Goal: Task Accomplishment & Management: Complete application form

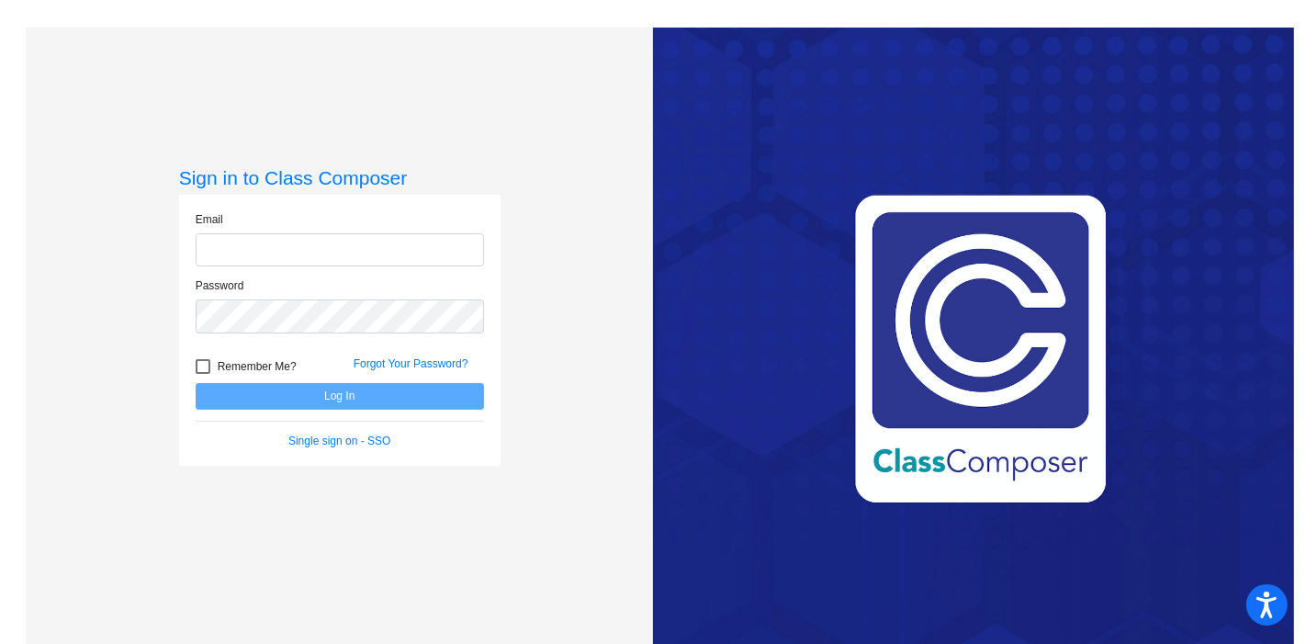
type input "[EMAIL_ADDRESS][DOMAIN_NAME]"
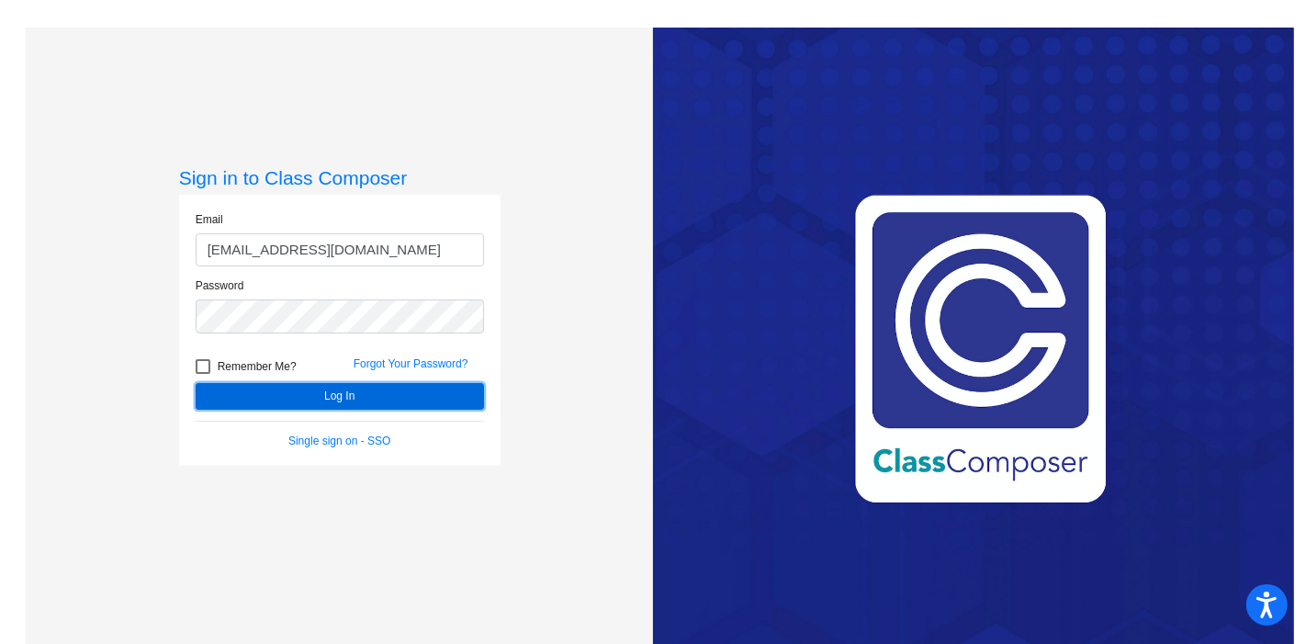
click at [372, 394] on button "Log In" at bounding box center [340, 396] width 288 height 27
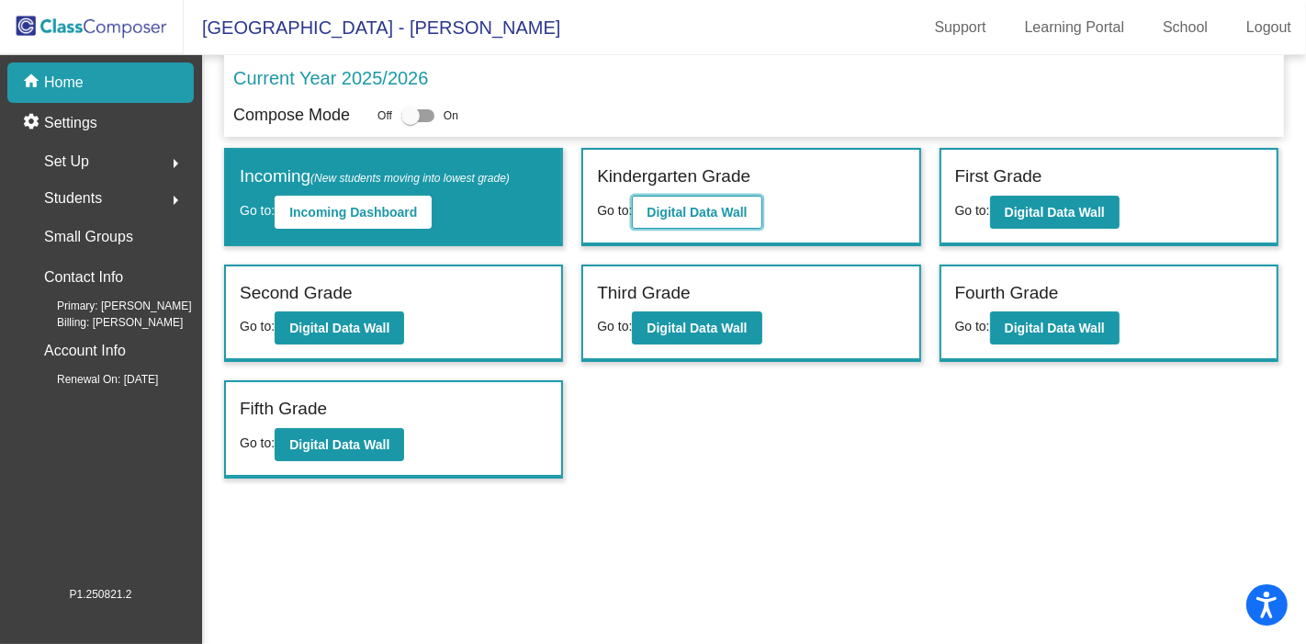
click at [682, 219] on button "Digital Data Wall" at bounding box center [697, 212] width 130 height 33
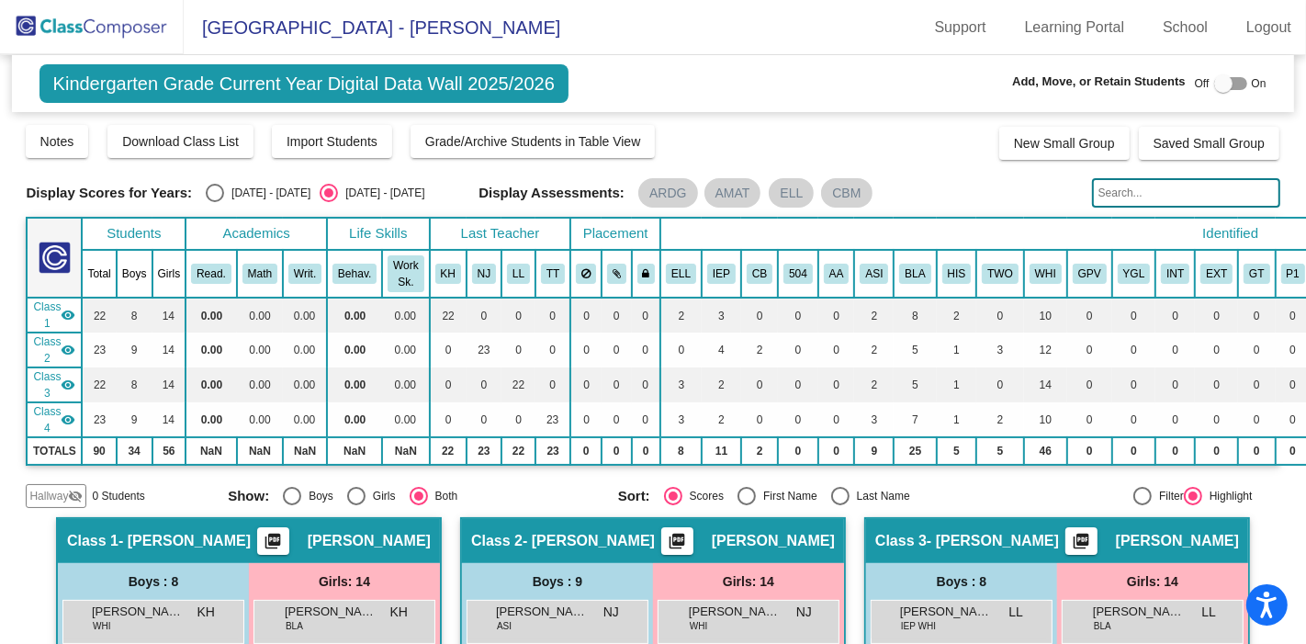
click at [76, 491] on mat-icon "visibility_off" at bounding box center [75, 496] width 15 height 15
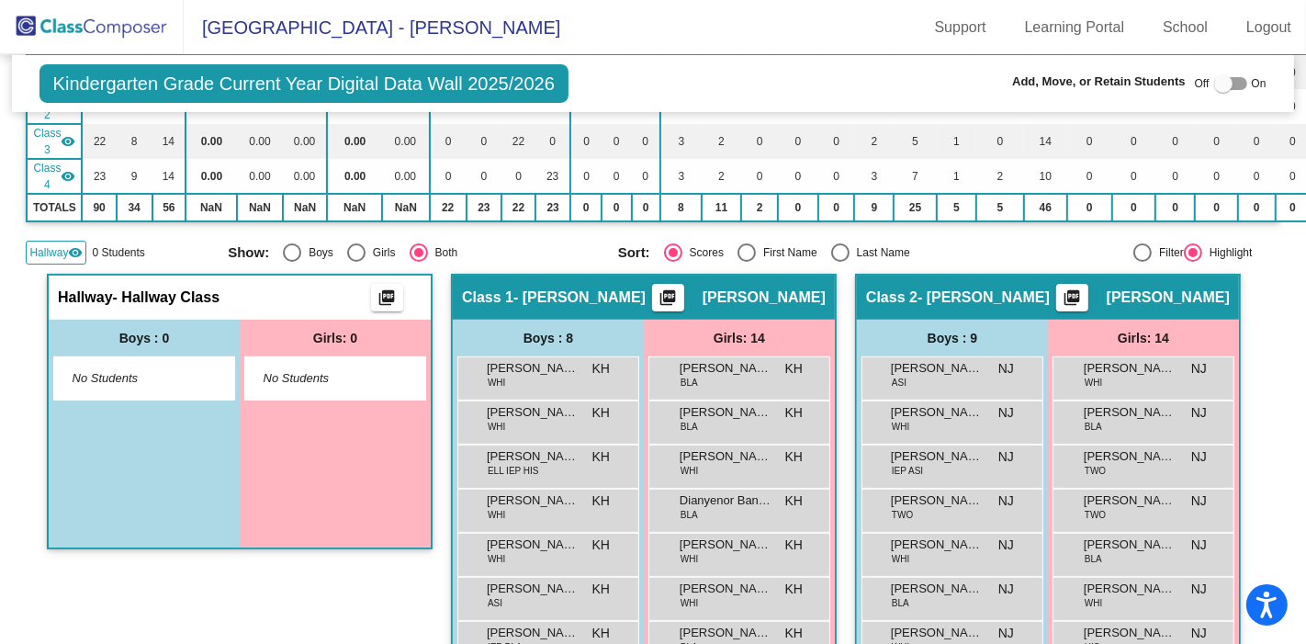
scroll to position [244, 0]
click at [1223, 80] on div at bounding box center [1223, 83] width 18 height 18
checkbox input "true"
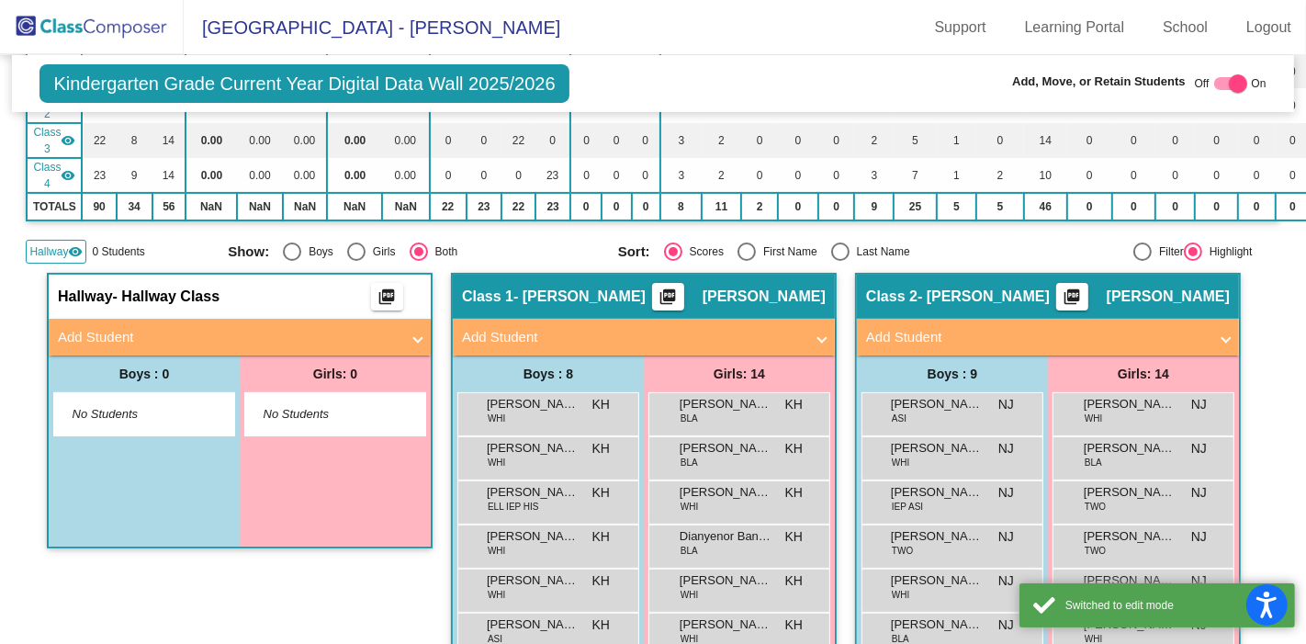
click at [313, 319] on mat-expansion-panel-header "Add Student" at bounding box center [240, 337] width 382 height 37
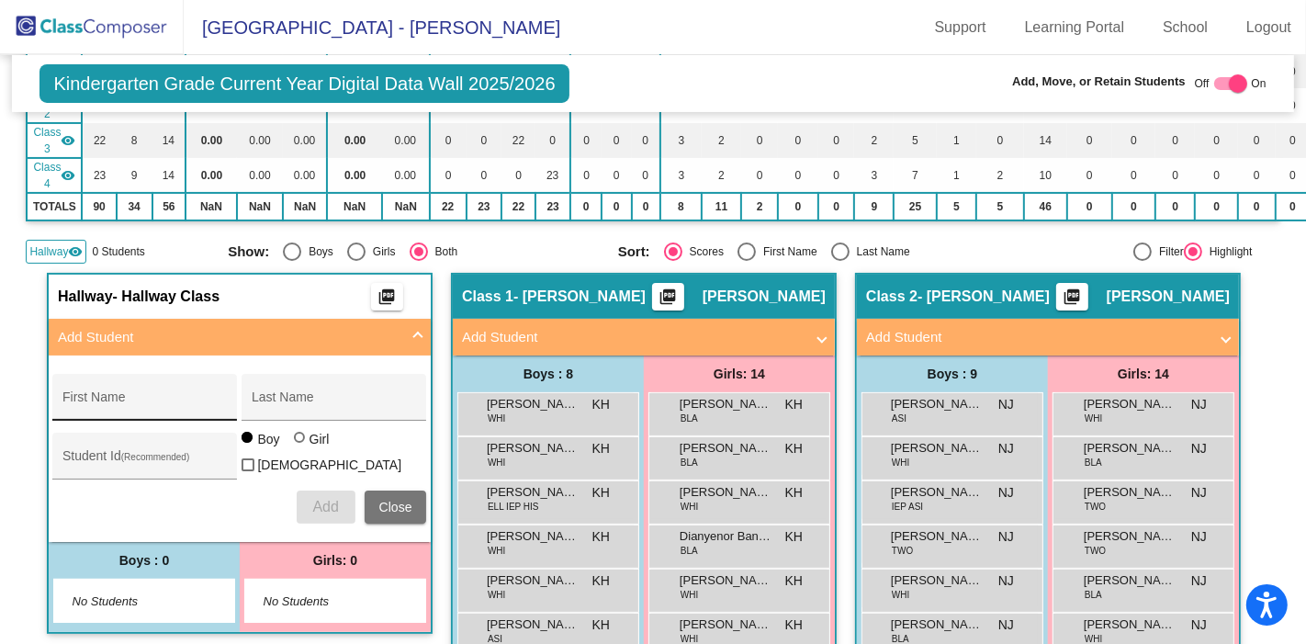
click at [159, 384] on div "First Name" at bounding box center [144, 403] width 165 height 38
type input "[PERSON_NAME]"
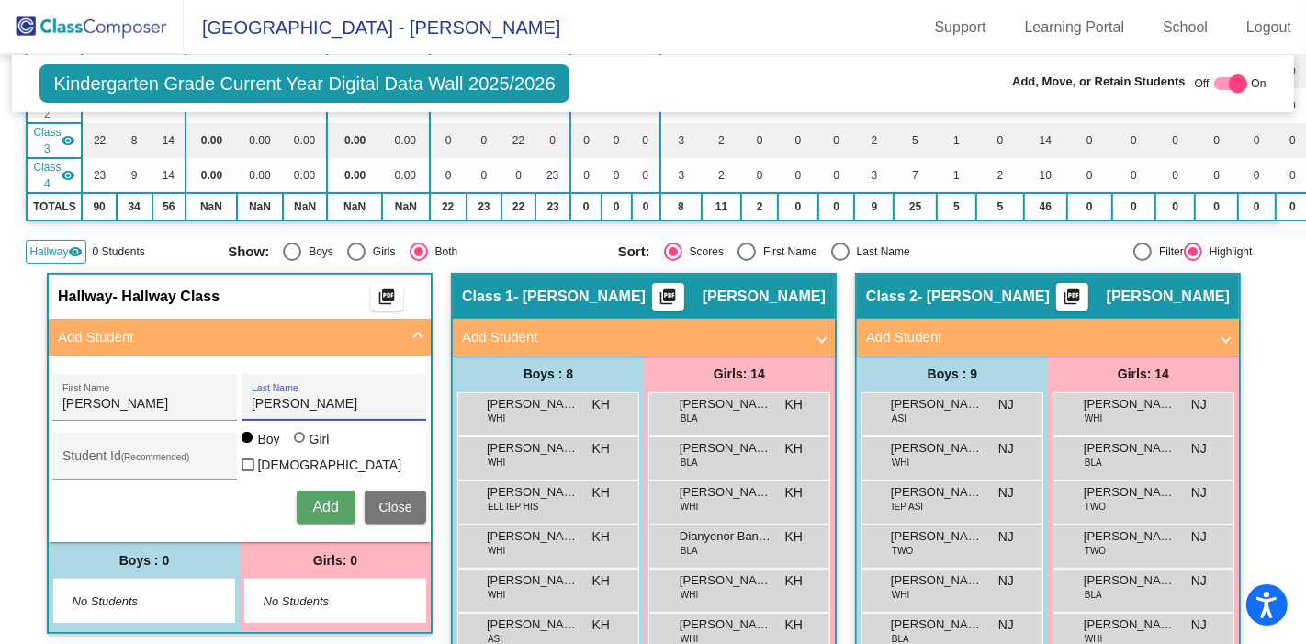
type input "[PERSON_NAME]"
click at [158, 462] on div "Student Id (Recommended)" at bounding box center [144, 461] width 165 height 38
paste input "64006064"
type input "64006064"
click at [325, 501] on span "Add" at bounding box center [325, 507] width 26 height 16
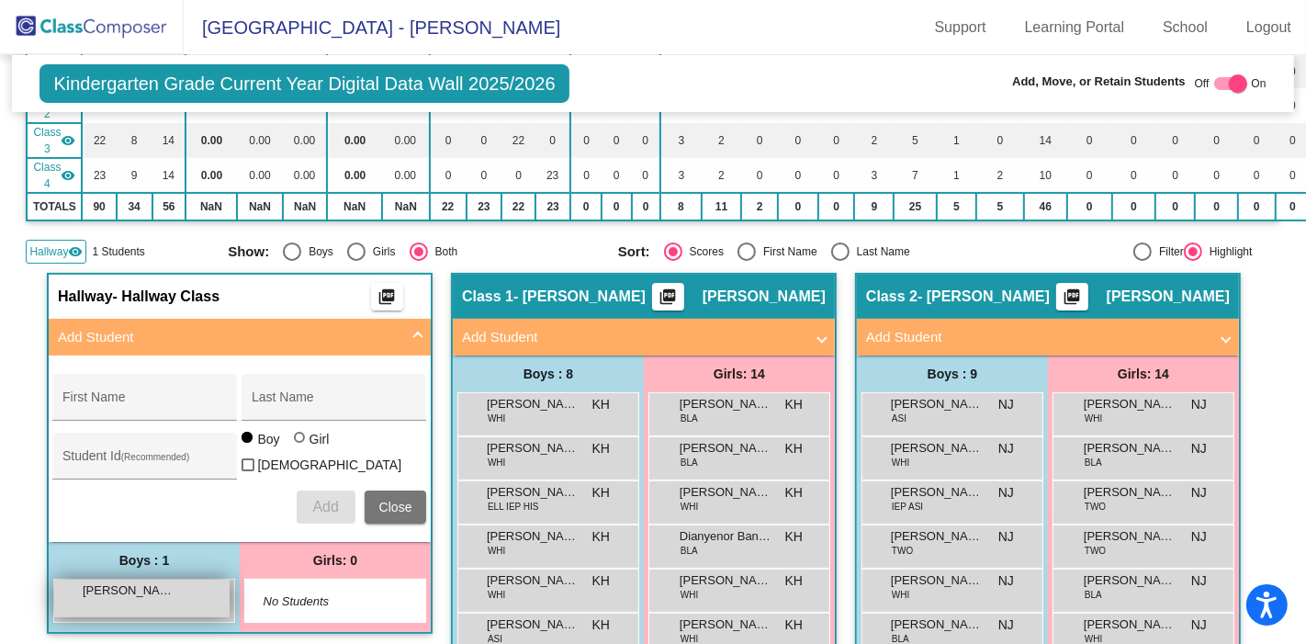
click at [144, 600] on div "[PERSON_NAME] lock do_not_disturb_alt" at bounding box center [141, 599] width 175 height 38
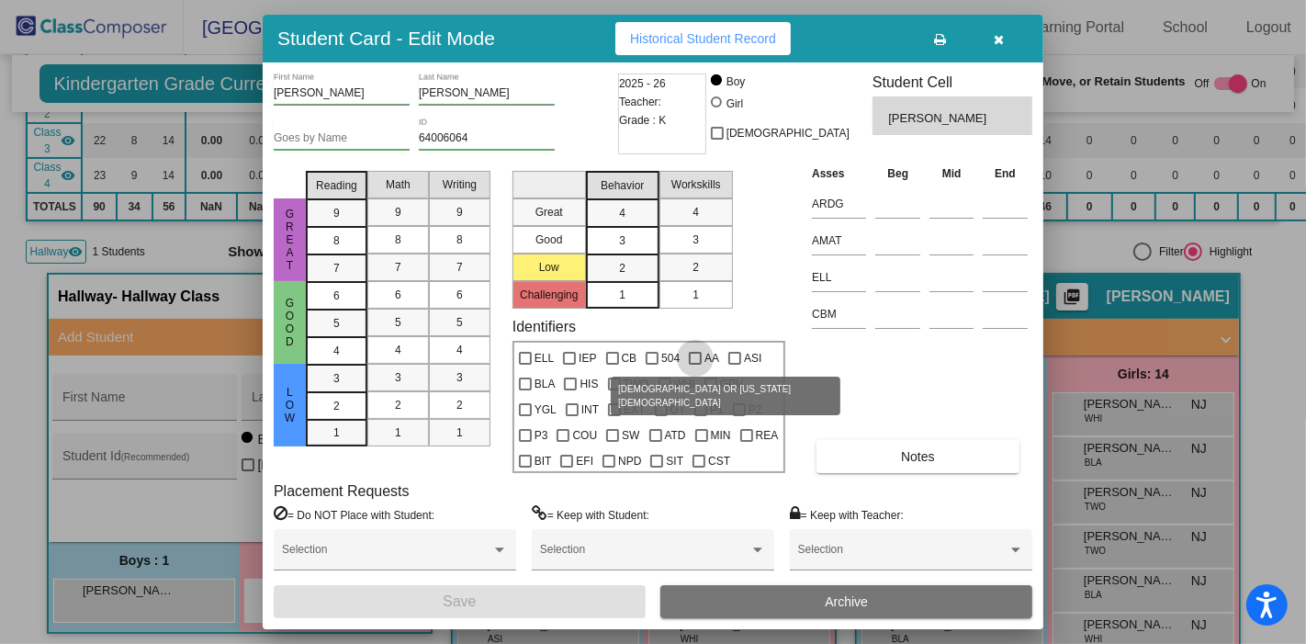
click at [705, 356] on span "AA" at bounding box center [712, 358] width 15 height 22
click at [695, 365] on input "AA" at bounding box center [695, 365] width 1 height 1
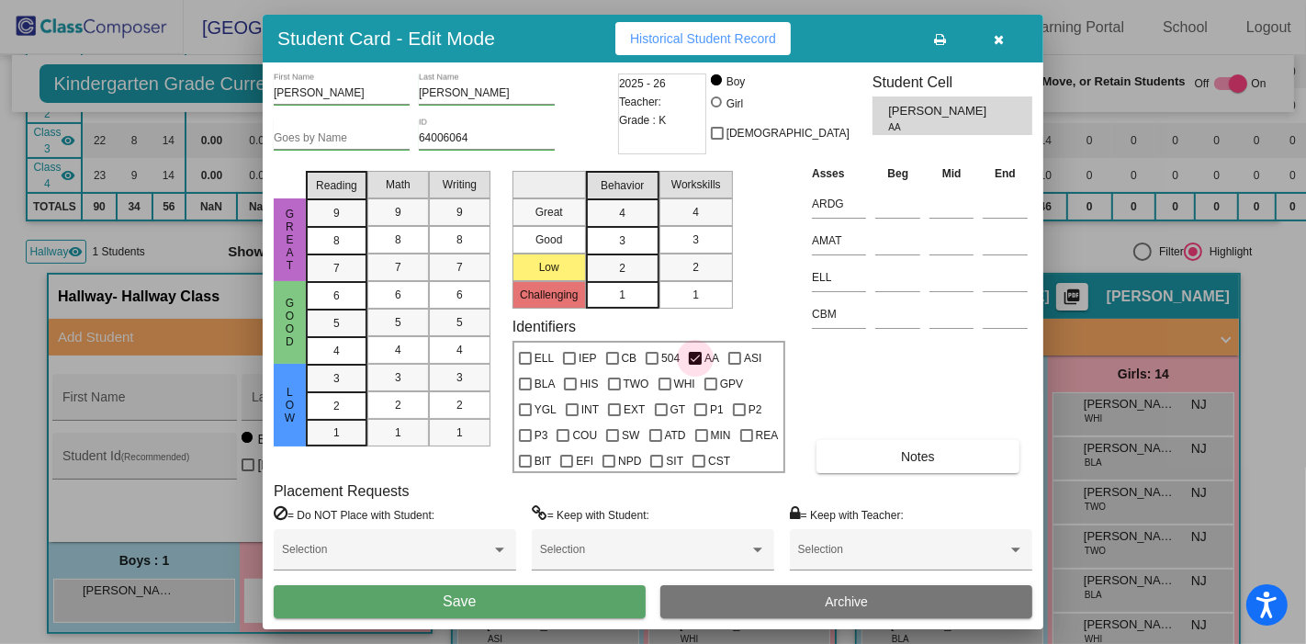
click at [705, 356] on span "AA" at bounding box center [712, 358] width 15 height 22
click at [695, 365] on input "AA" at bounding box center [695, 365] width 1 height 1
checkbox input "false"
click at [730, 364] on div at bounding box center [735, 358] width 13 height 13
click at [734, 365] on input "ASI" at bounding box center [734, 365] width 1 height 1
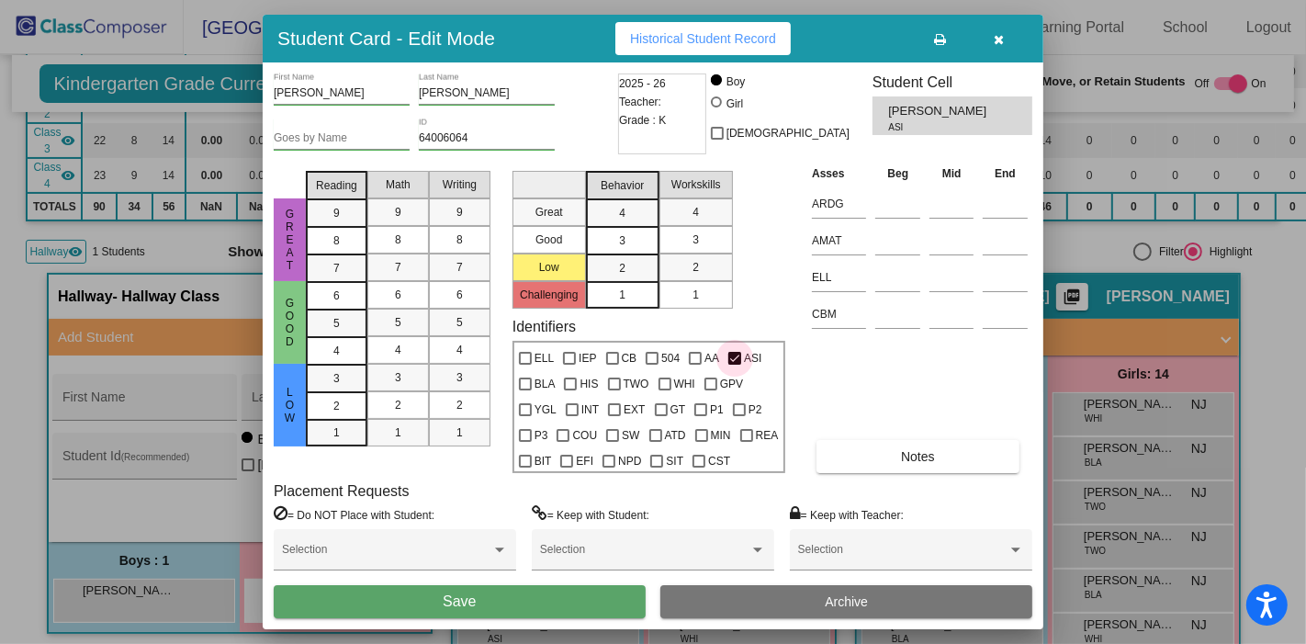
click at [729, 363] on div at bounding box center [735, 358] width 13 height 13
click at [734, 365] on input "ASI" at bounding box center [734, 365] width 1 height 1
checkbox input "false"
click at [627, 379] on span "TWO" at bounding box center [637, 384] width 26 height 22
click at [615, 390] on input "TWO" at bounding box center [614, 390] width 1 height 1
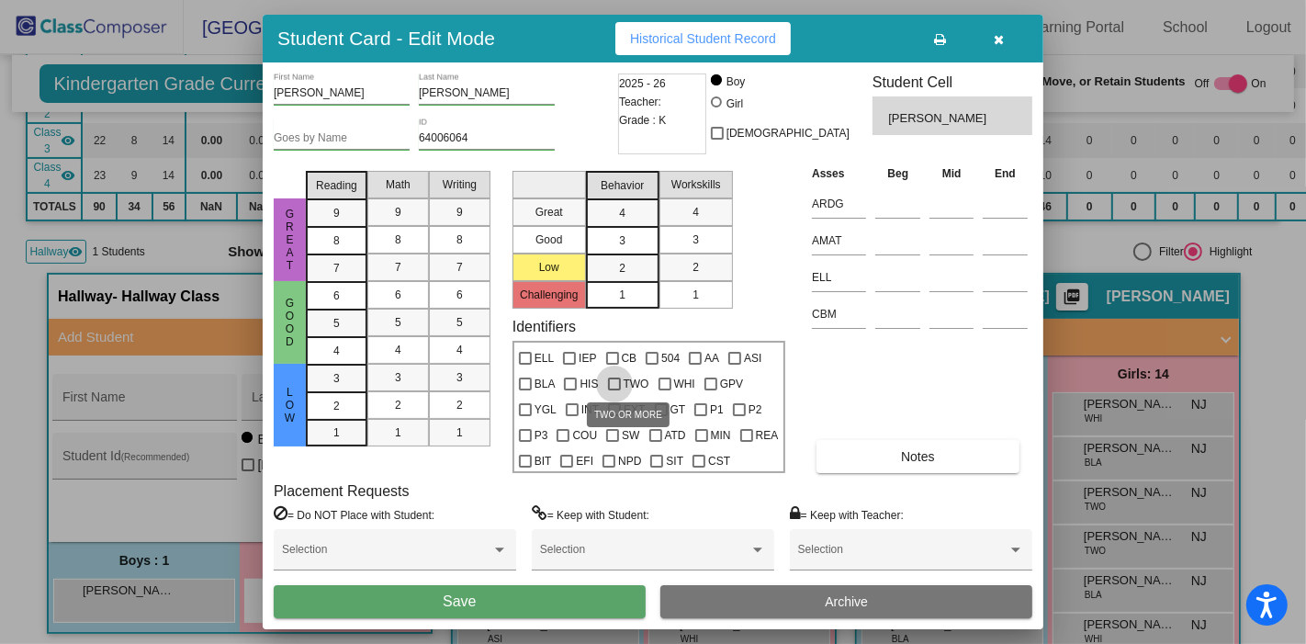
checkbox input "true"
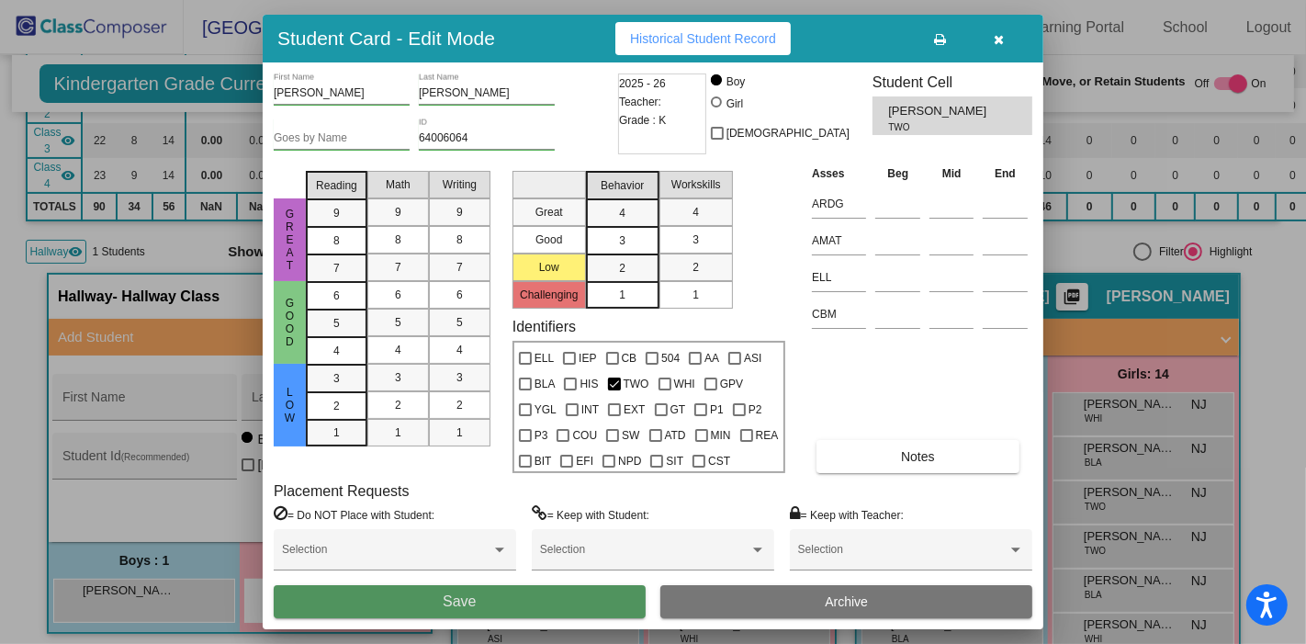
click at [612, 606] on button "Save" at bounding box center [460, 601] width 372 height 33
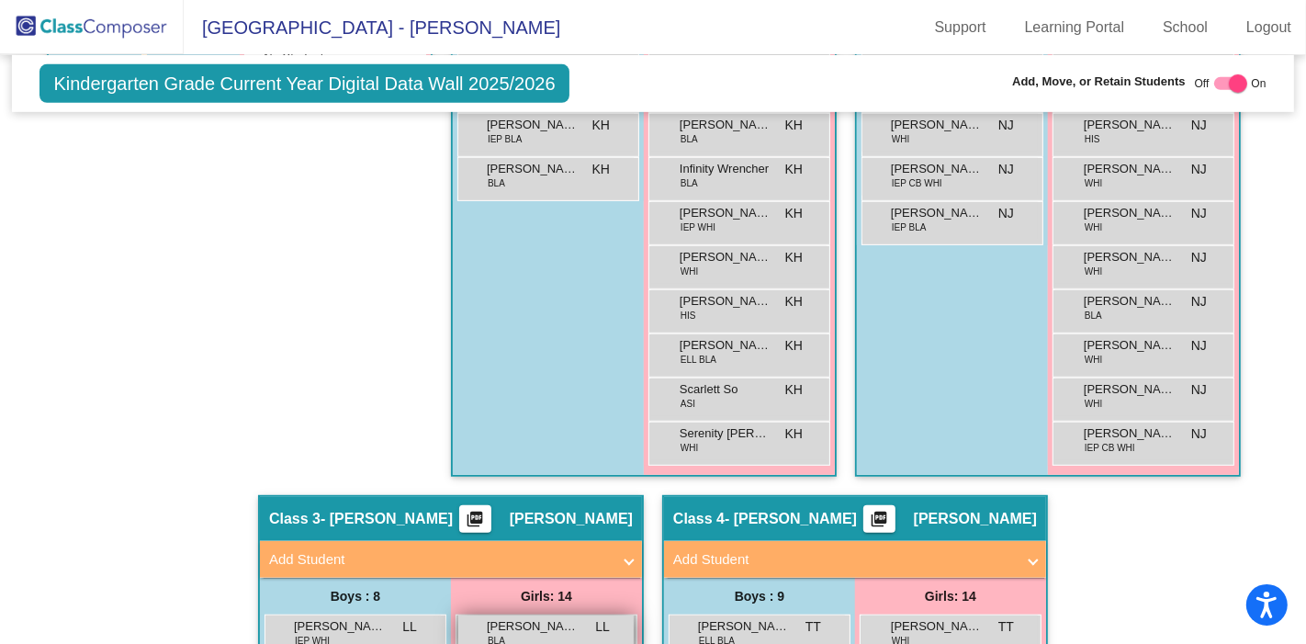
scroll to position [825, 0]
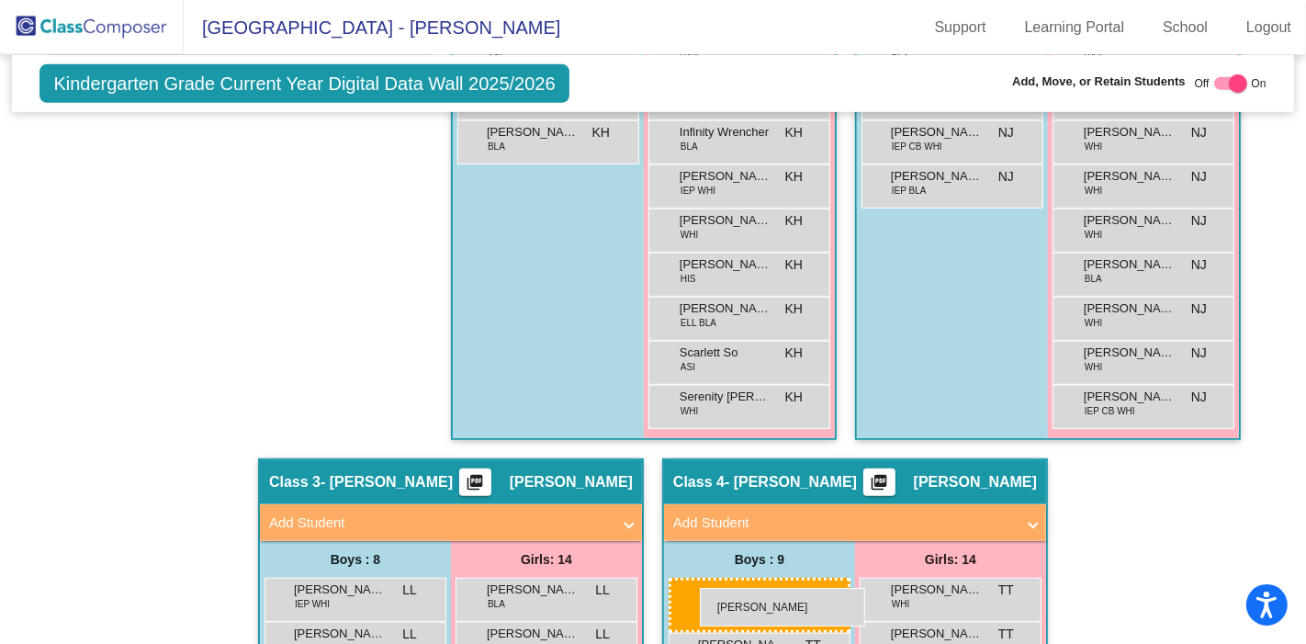
drag, startPoint x: 120, startPoint y: 359, endPoint x: 701, endPoint y: 588, distance: 624.0
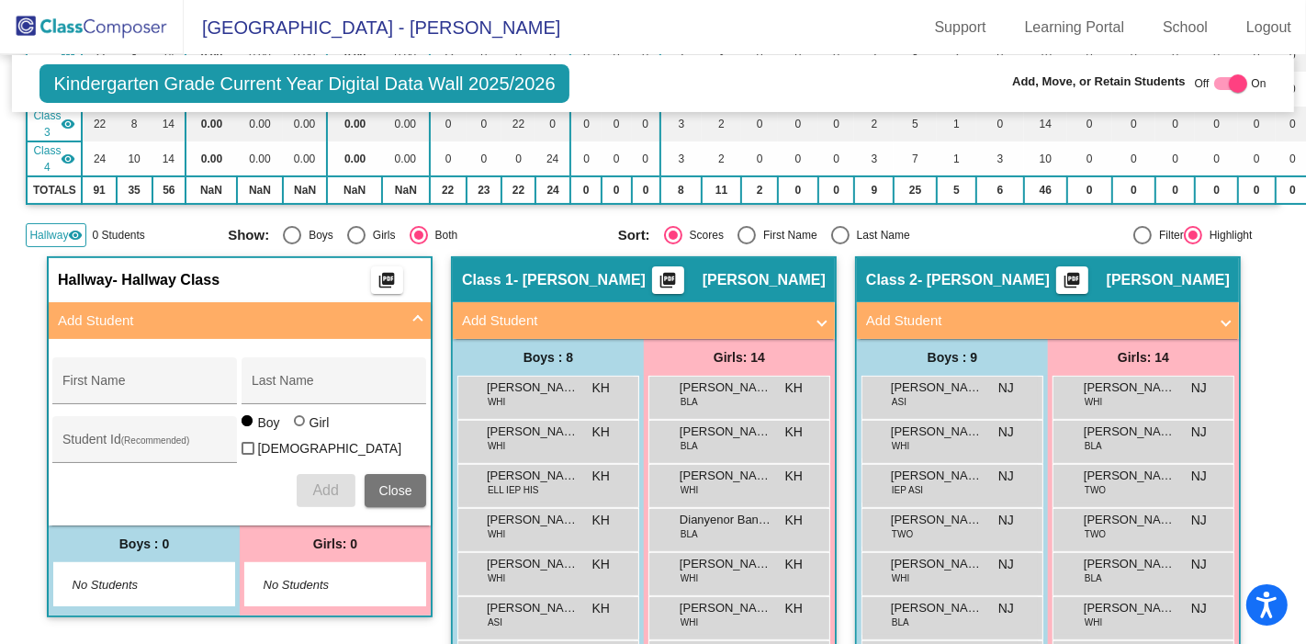
scroll to position [335, 0]
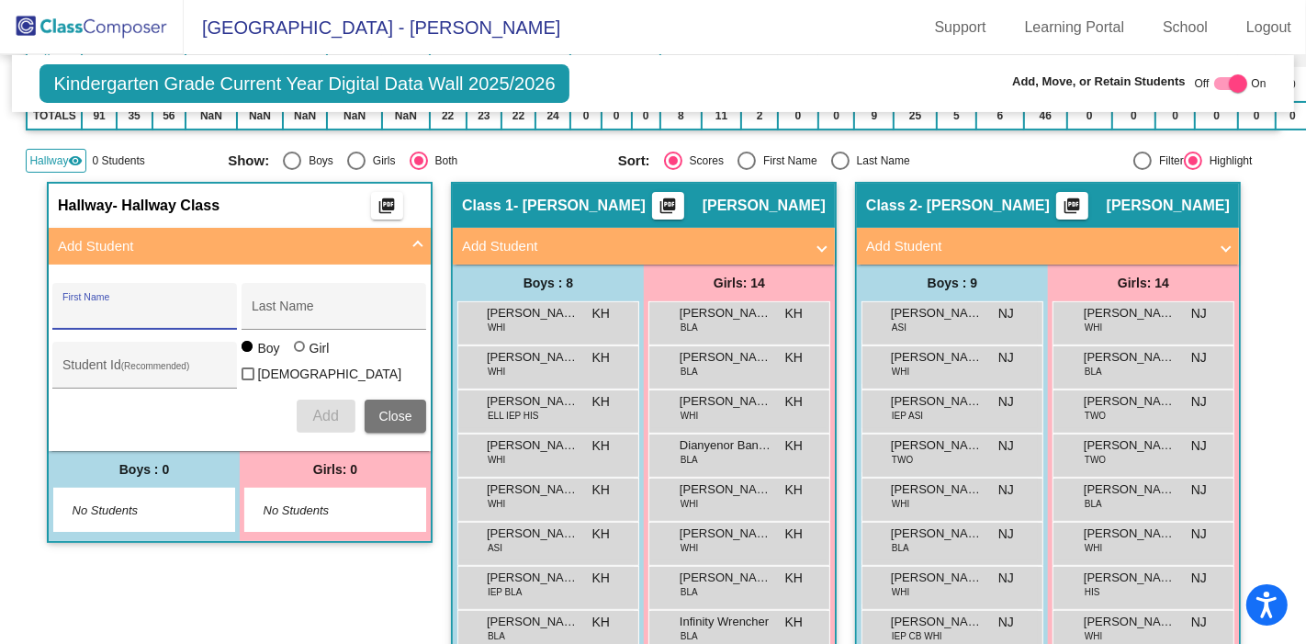
click at [144, 314] on input "First Name" at bounding box center [144, 313] width 165 height 15
click at [176, 365] on input "Student Id (Recommended)" at bounding box center [144, 372] width 165 height 15
paste input "64014435"
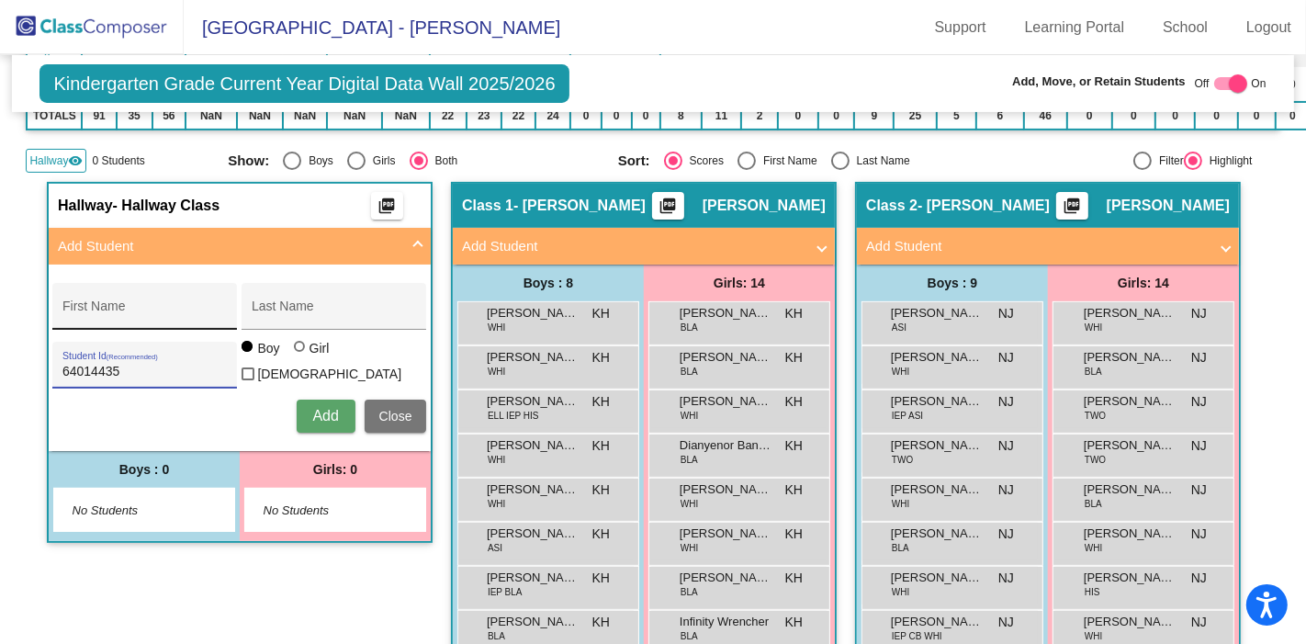
type input "64014435"
click at [127, 296] on div "First Name" at bounding box center [144, 312] width 165 height 38
type input "Jayden"
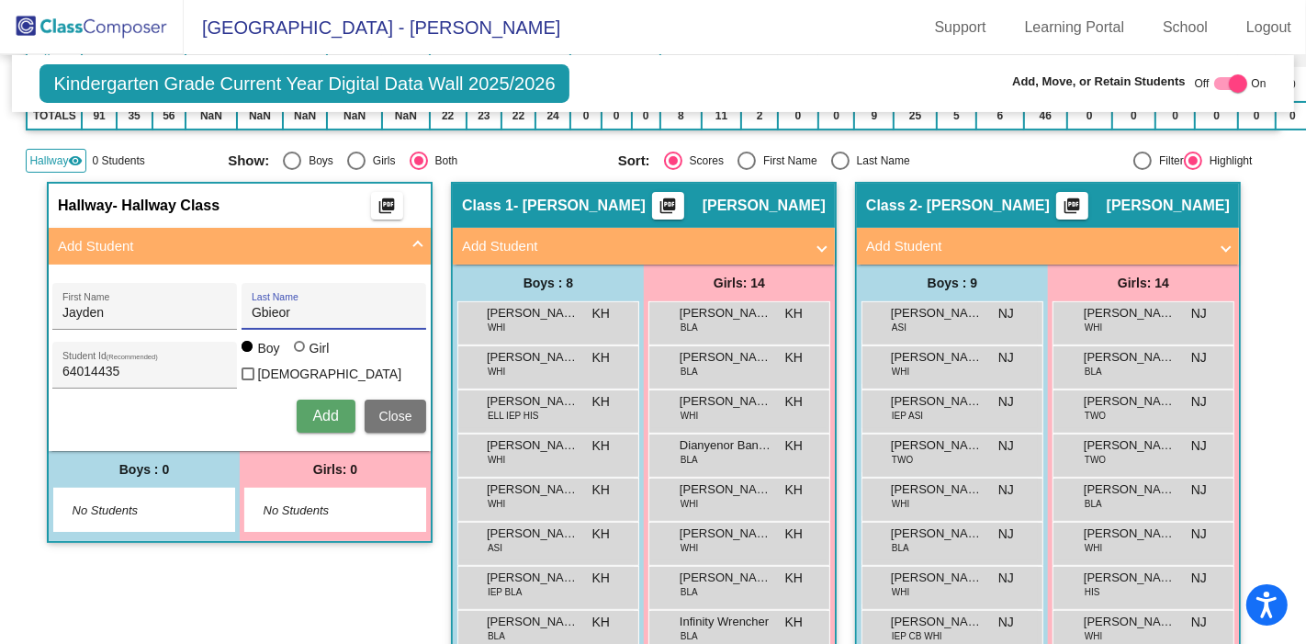
type input "Gbieor"
click at [330, 424] on div "[PERSON_NAME] First Name Gbieor Last Name 64014435 Student Id (Recommended) Boy…" at bounding box center [239, 358] width 392 height 168
click at [310, 400] on button "Add" at bounding box center [326, 416] width 59 height 33
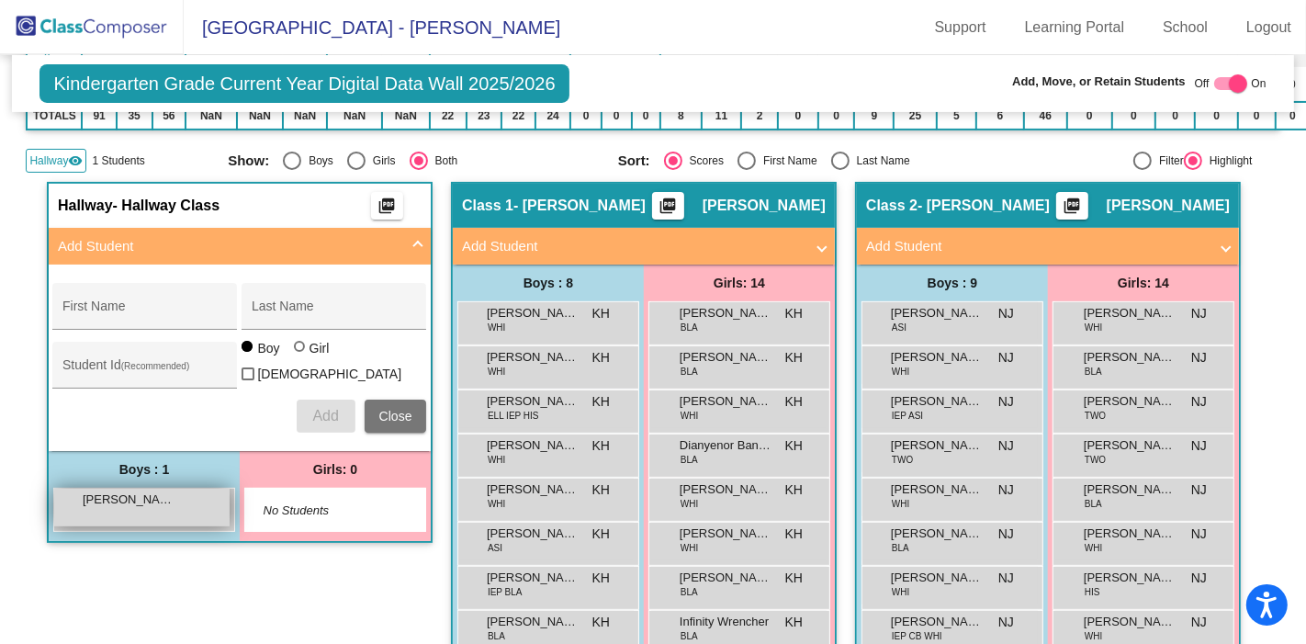
click at [185, 492] on div "[PERSON_NAME] lock do_not_disturb_alt" at bounding box center [141, 508] width 175 height 38
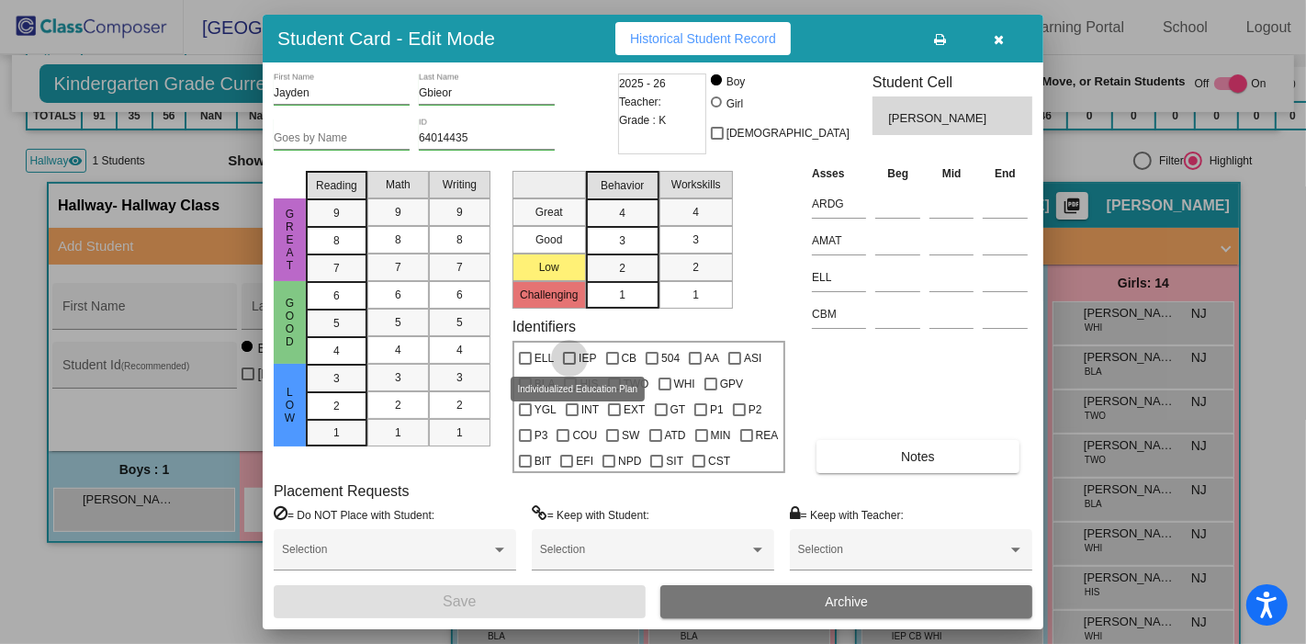
click at [579, 367] on span "IEP" at bounding box center [587, 358] width 17 height 22
click at [570, 366] on input "IEP" at bounding box center [569, 365] width 1 height 1
checkbox input "true"
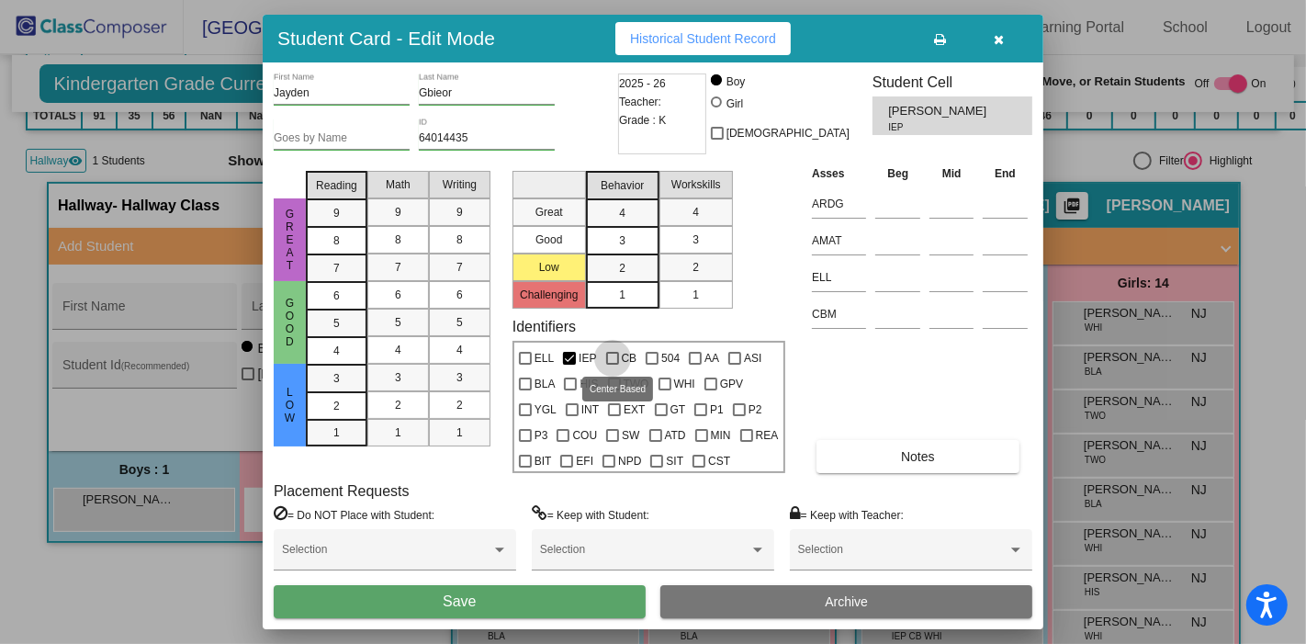
click at [612, 352] on div at bounding box center [612, 358] width 13 height 13
click at [612, 365] on input "CB" at bounding box center [612, 365] width 1 height 1
checkbox input "true"
click at [627, 383] on span "TWO" at bounding box center [637, 384] width 26 height 22
click at [615, 390] on input "TWO" at bounding box center [614, 390] width 1 height 1
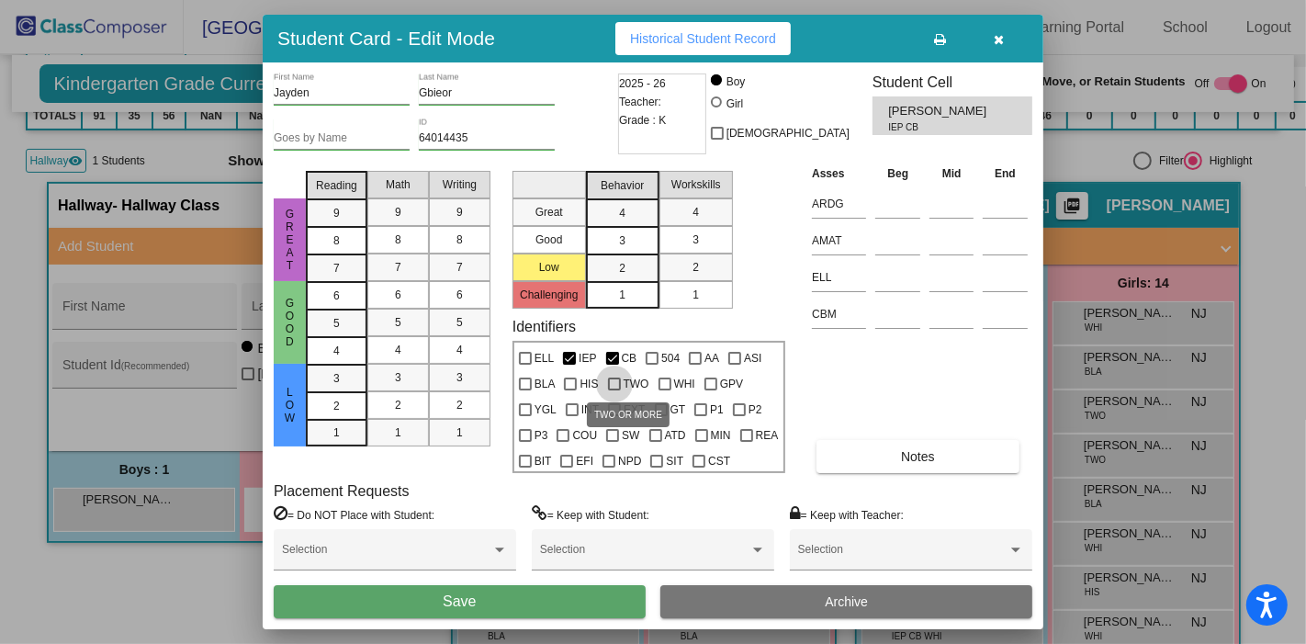
checkbox input "true"
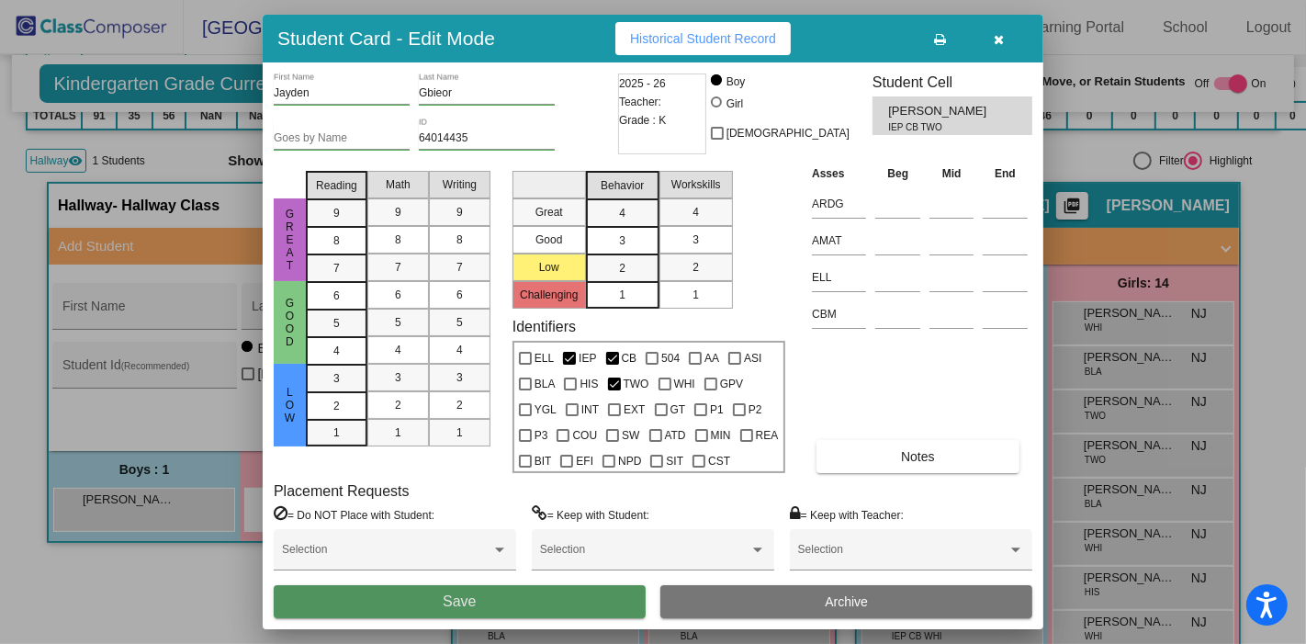
click at [570, 585] on button "Save" at bounding box center [460, 601] width 372 height 33
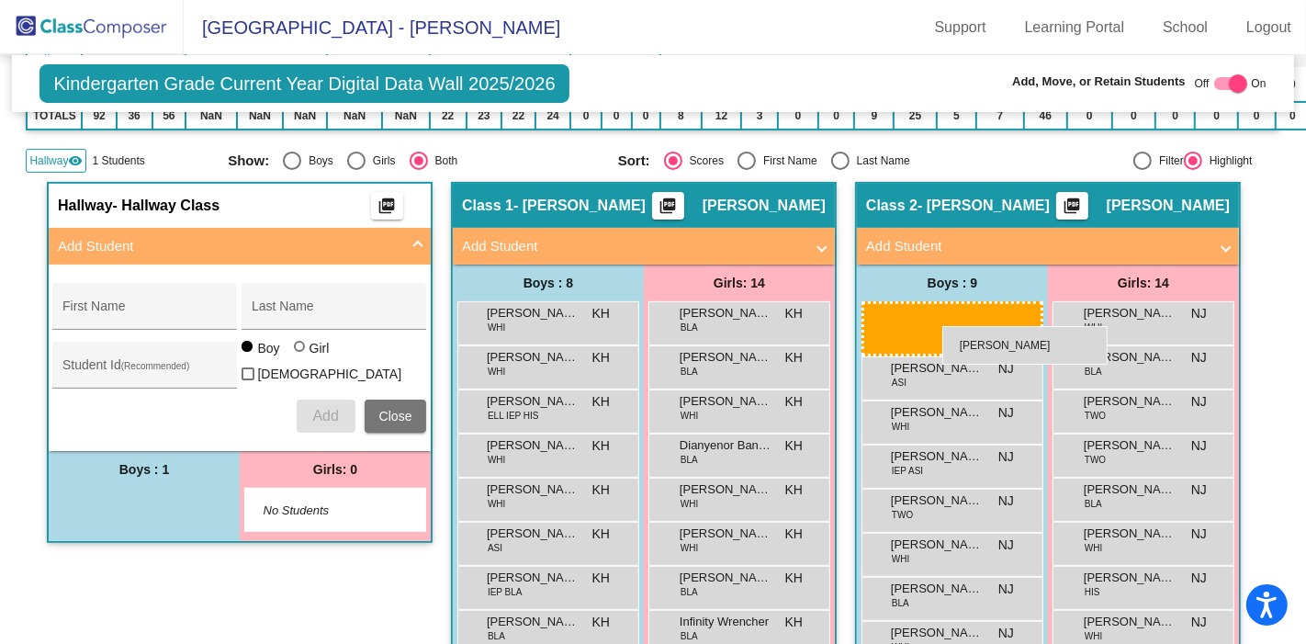
drag, startPoint x: 160, startPoint y: 503, endPoint x: 943, endPoint y: 326, distance: 802.5
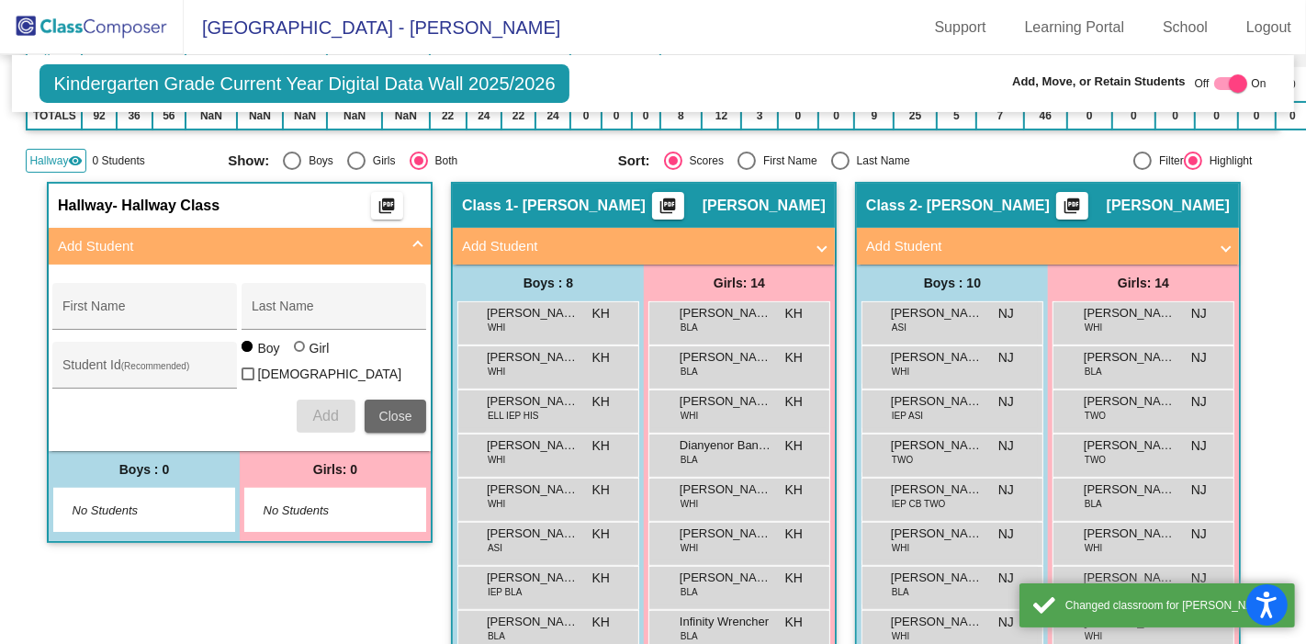
click at [390, 409] on span "Close" at bounding box center [395, 416] width 33 height 15
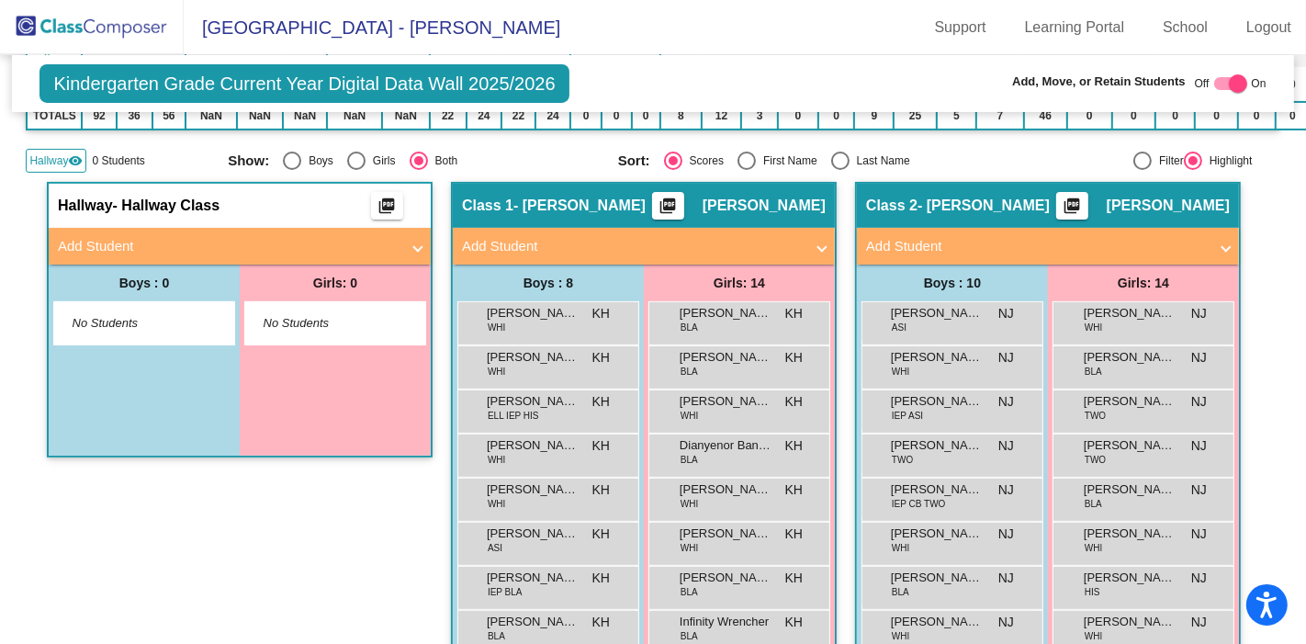
click at [77, 164] on div "Hallway visibility" at bounding box center [56, 161] width 61 height 24
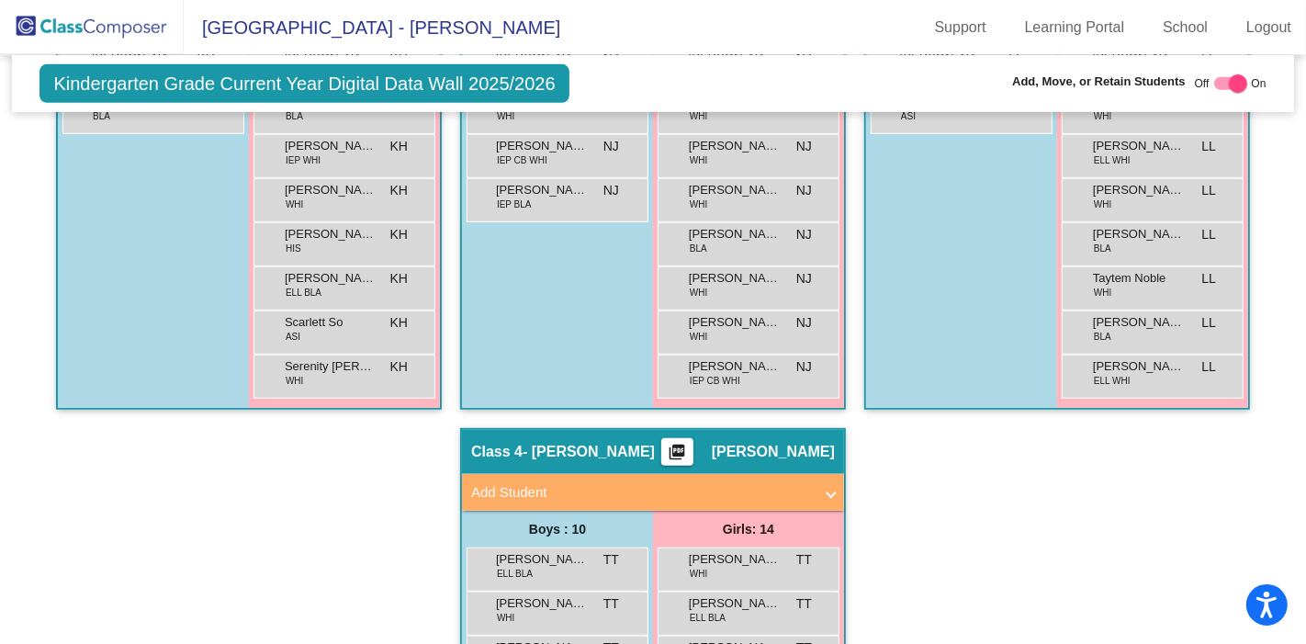
scroll to position [857, 0]
